Goal: Task Accomplishment & Management: Use online tool/utility

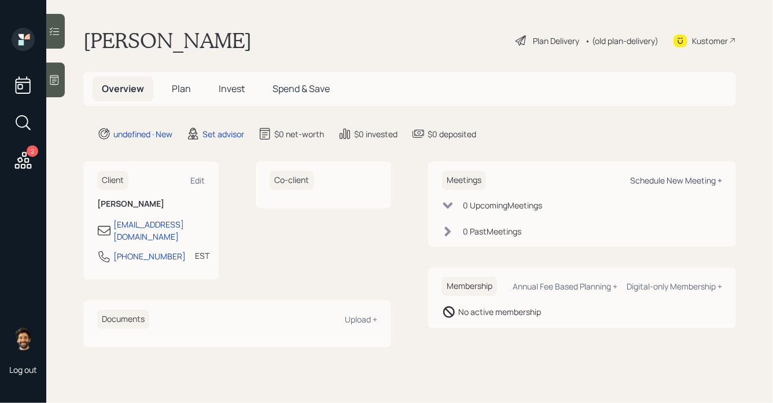
click at [660, 182] on div "Schedule New Meeting +" at bounding box center [676, 180] width 92 height 11
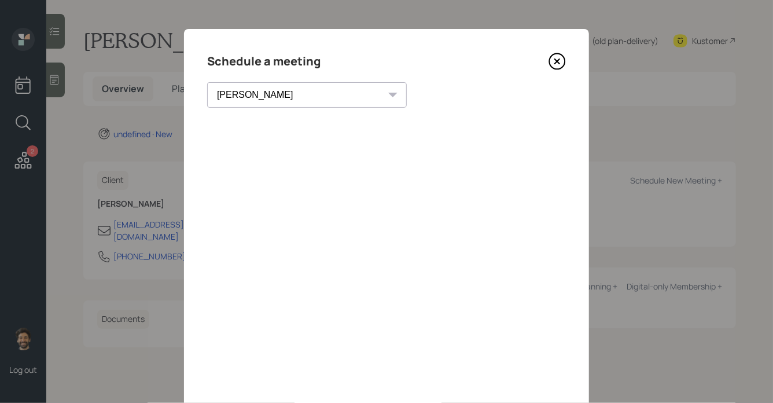
click at [259, 94] on select "[PERSON_NAME] [PERSON_NAME] [PERSON_NAME] [PERSON_NAME] [PERSON_NAME] [PERSON_N…" at bounding box center [307, 94] width 200 height 25
select select "f14b762f-c7c2-4b89-9227-8fa891345eea"
click at [207, 82] on select "[PERSON_NAME] [PERSON_NAME] [PERSON_NAME] [PERSON_NAME] [PERSON_NAME] [PERSON_N…" at bounding box center [307, 94] width 200 height 25
click at [558, 60] on icon at bounding box center [557, 61] width 5 height 5
